Goal: Task Accomplishment & Management: Manage account settings

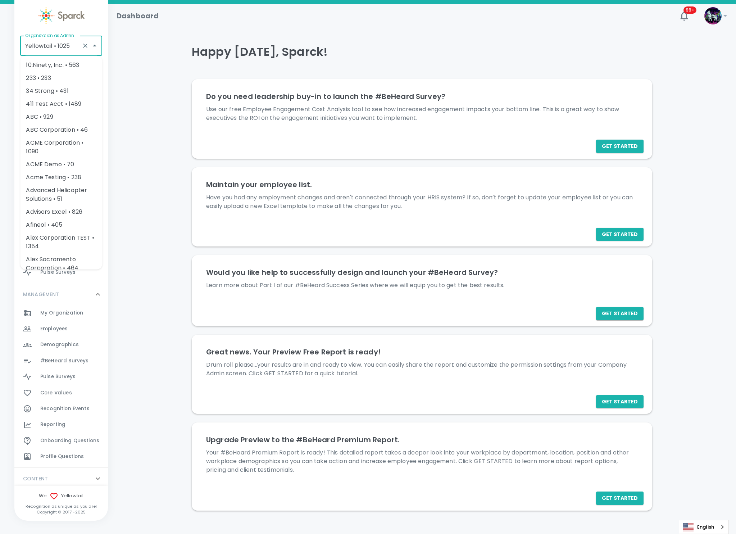
click at [39, 41] on input "Yellowtail • 1025" at bounding box center [50, 46] width 55 height 14
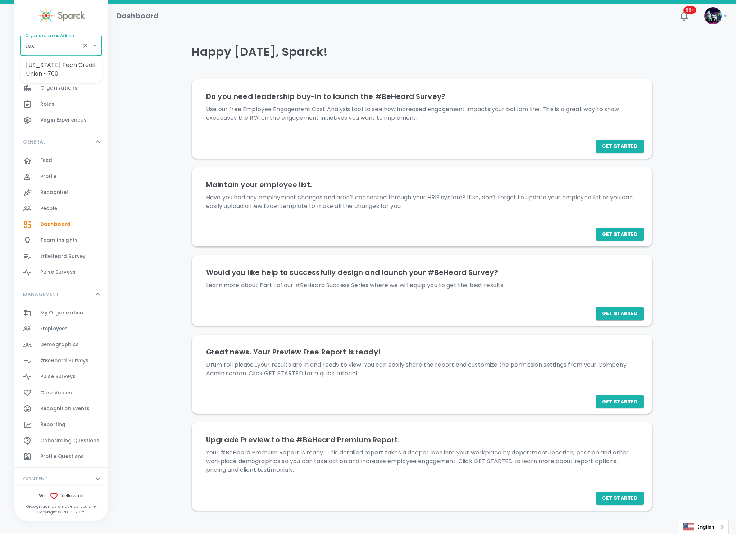
click at [67, 63] on li "[US_STATE] Tech Credit Union • 760" at bounding box center [61, 70] width 82 height 22
type input "[US_STATE] Tech Credit Union • 760"
click at [54, 344] on span "Demographics" at bounding box center [59, 344] width 38 height 7
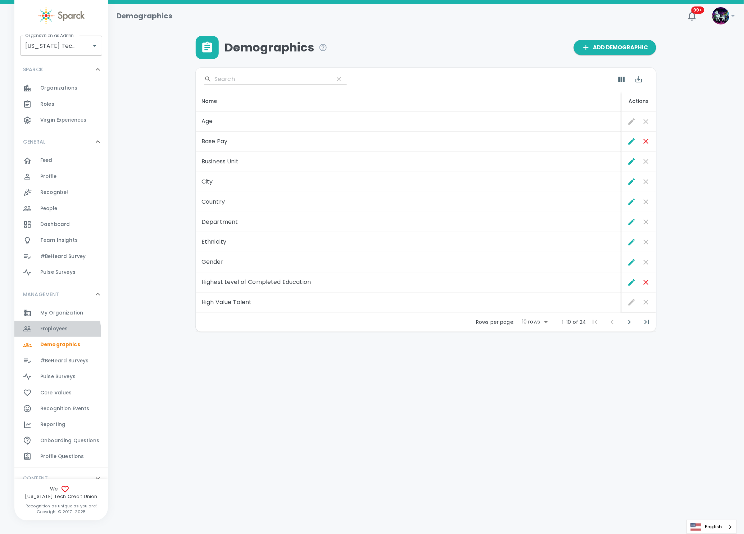
click at [49, 331] on span "Employees" at bounding box center [53, 328] width 27 height 7
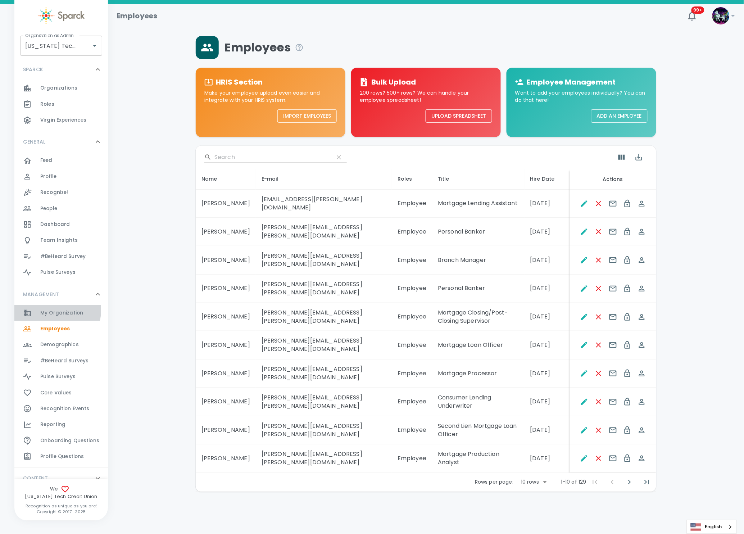
click at [55, 310] on span "My Organization" at bounding box center [61, 312] width 43 height 7
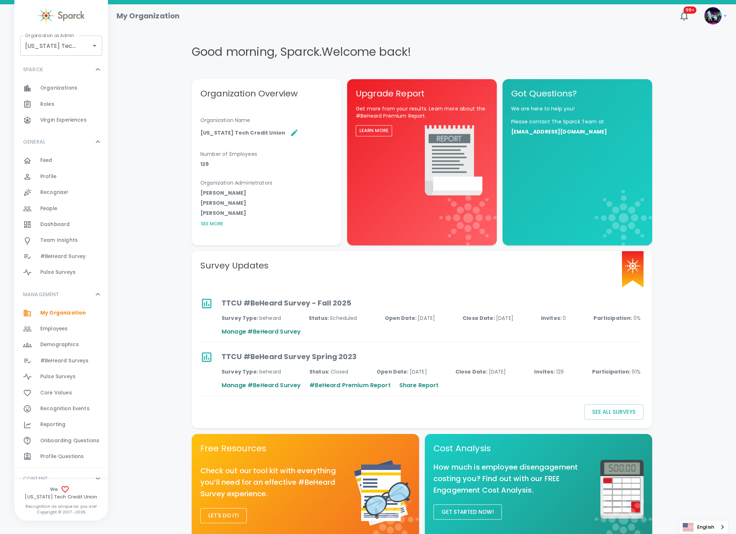
click at [54, 329] on span "Employees" at bounding box center [53, 328] width 27 height 7
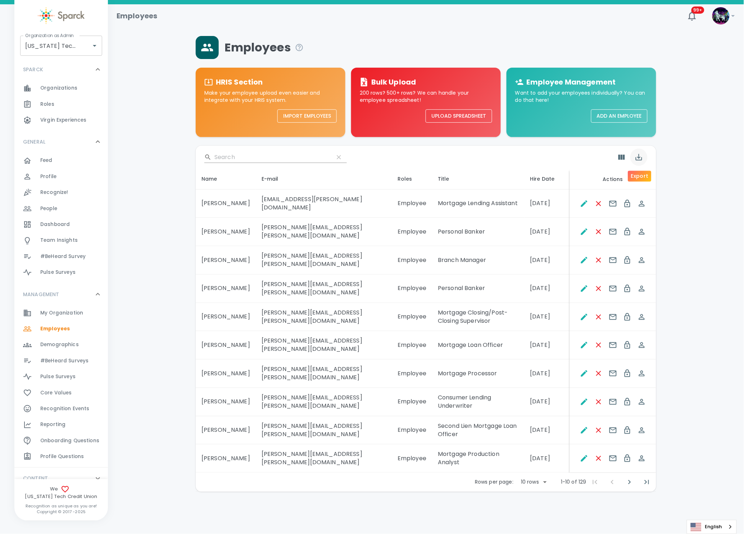
click at [641, 157] on icon "Export" at bounding box center [639, 157] width 9 height 9
click at [654, 188] on li "Export as CSV" at bounding box center [656, 188] width 52 height 13
click at [79, 356] on span "#BeHeard Surveys 0" at bounding box center [64, 361] width 48 height 10
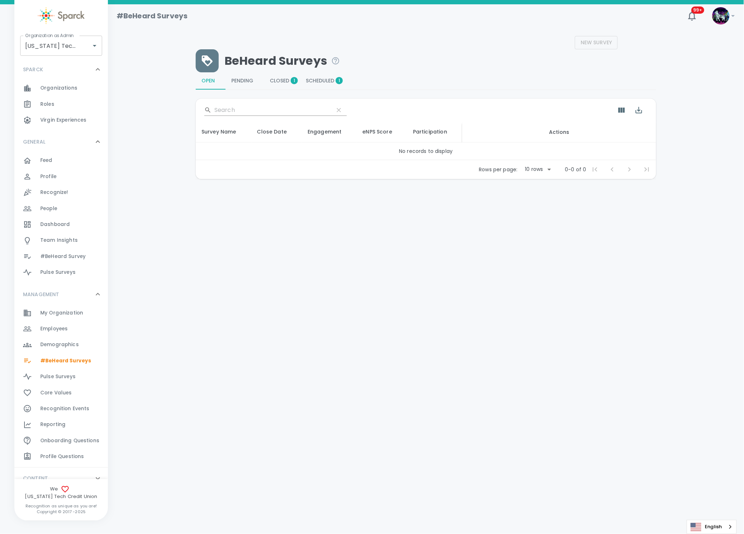
click at [321, 79] on span "Scheduled 1" at bounding box center [322, 81] width 33 height 6
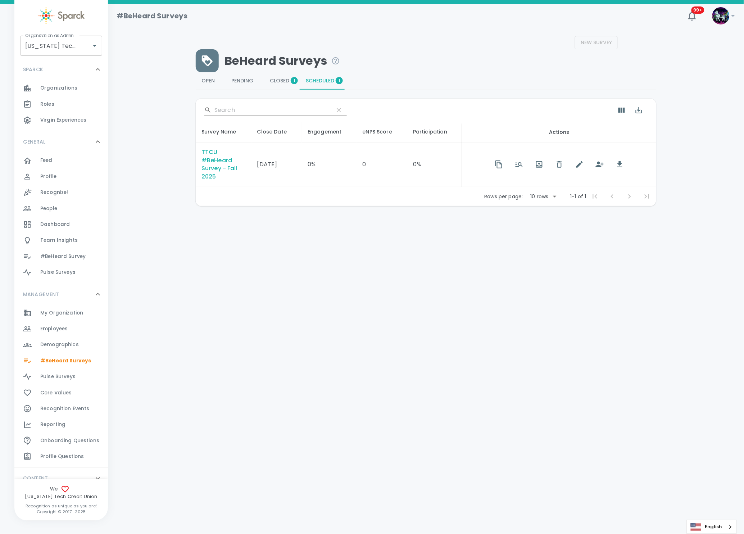
click at [673, 51] on div "New Survey BeHeard Surveys Open 0 Pending 0 Closed 1 Scheduled 1 ​ Survey Name …" at bounding box center [426, 121] width 619 height 170
